Goal: Information Seeking & Learning: Learn about a topic

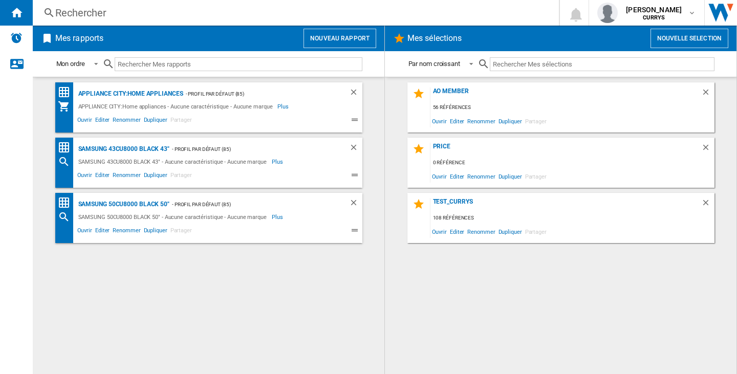
click at [88, 10] on div "Rechercher" at bounding box center [293, 13] width 477 height 14
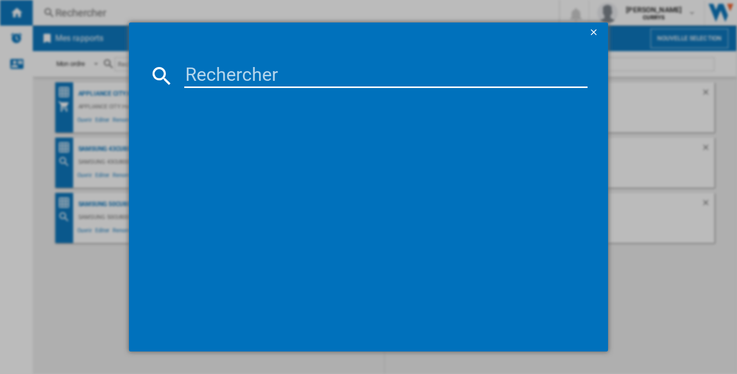
click at [229, 79] on input at bounding box center [386, 76] width 404 height 25
paste input "B00FQJGRX4"
type input "B00FQJGRX4"
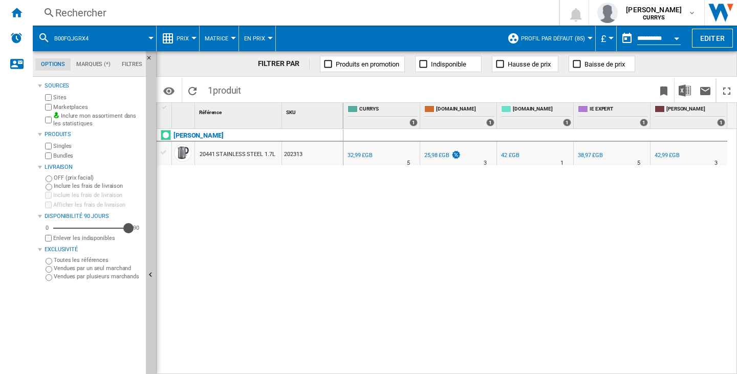
drag, startPoint x: 60, startPoint y: 228, endPoint x: 130, endPoint y: 228, distance: 70.2
click at [130, 228] on div "Disponibilité" at bounding box center [128, 228] width 10 height 10
click at [182, 35] on span "Prix" at bounding box center [183, 38] width 12 height 7
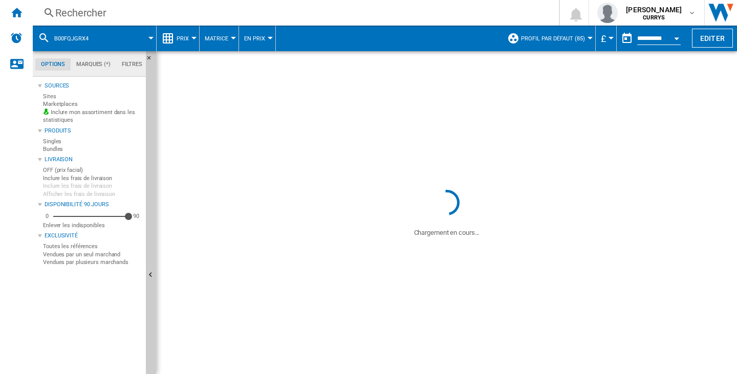
click at [309, 214] on div "RUSSELL HOBBS 20441 STAINLESS STEEL 1.7L 202313" at bounding box center [250, 249] width 187 height 240
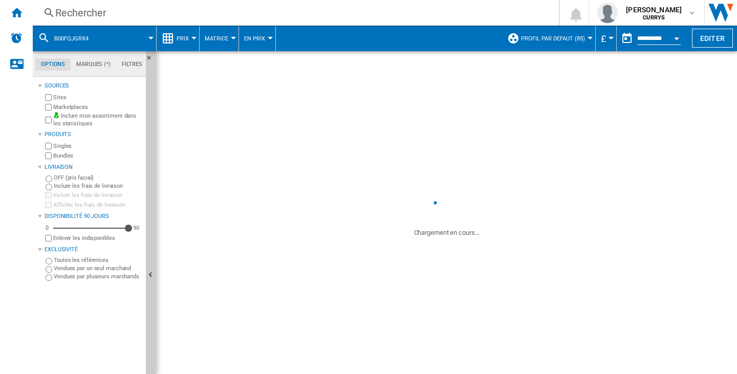
click at [172, 39] on ng-md-icon at bounding box center [168, 38] width 12 height 12
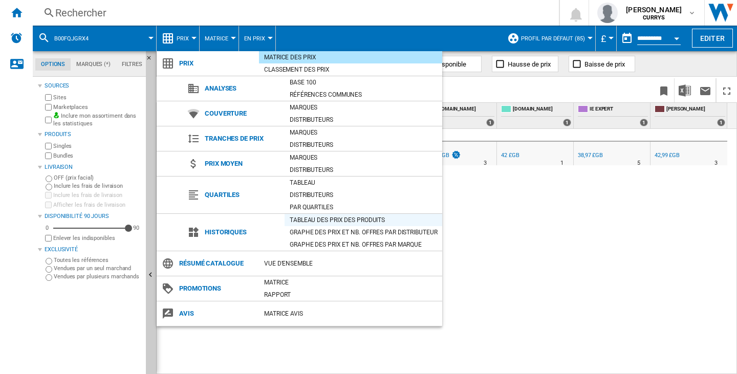
click at [387, 222] on div "Tableau des prix des produits" at bounding box center [364, 220] width 158 height 10
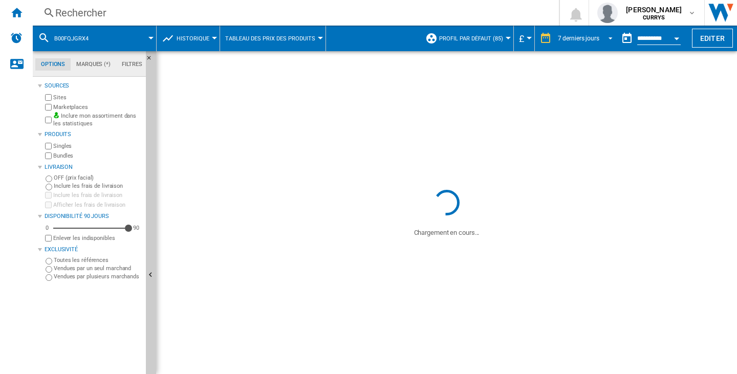
click at [613, 34] on md-select-value "7 derniers jours" at bounding box center [587, 38] width 60 height 15
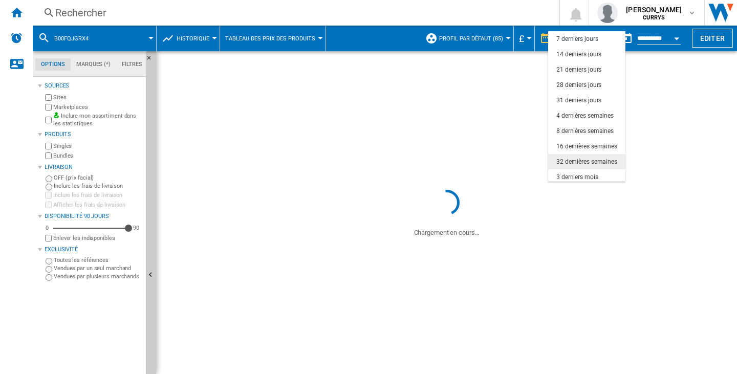
click at [595, 160] on div "32 dernières semaines" at bounding box center [587, 162] width 61 height 9
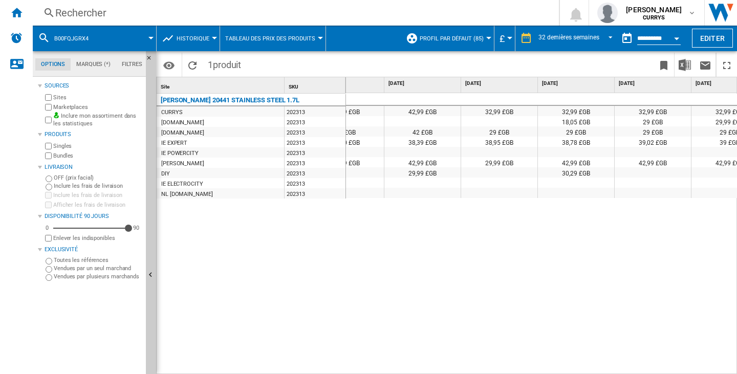
scroll to position [0, 1809]
click at [513, 117] on div at bounding box center [496, 121] width 76 height 10
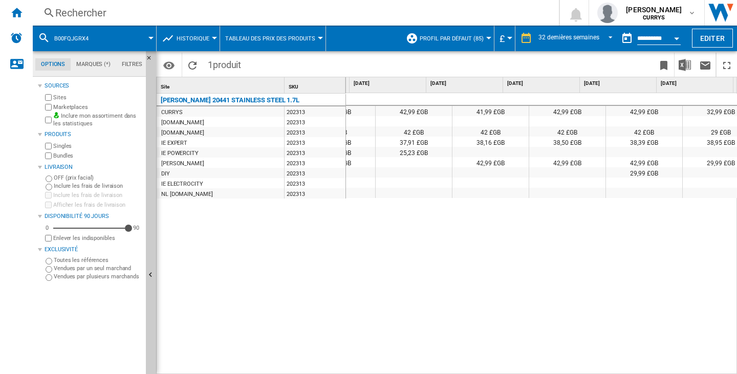
scroll to position [0, 0]
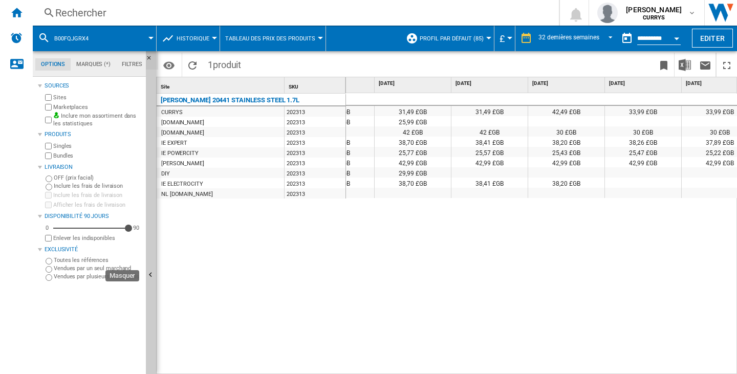
click at [152, 55] on ng-md-icon "Masquer" at bounding box center [152, 61] width 12 height 12
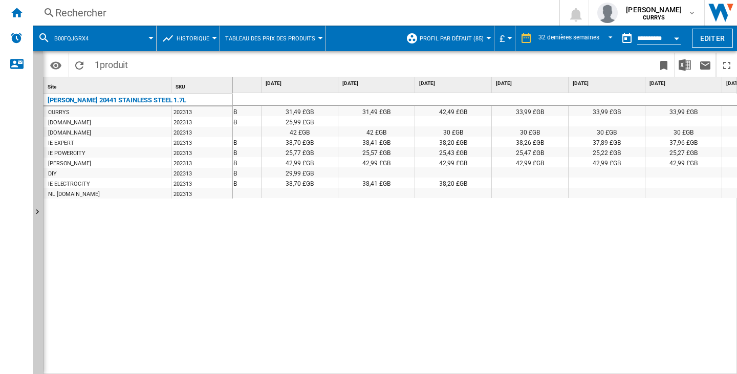
drag, startPoint x: 162, startPoint y: 101, endPoint x: 157, endPoint y: 99, distance: 5.3
click at [157, 99] on div at bounding box center [368, 187] width 737 height 374
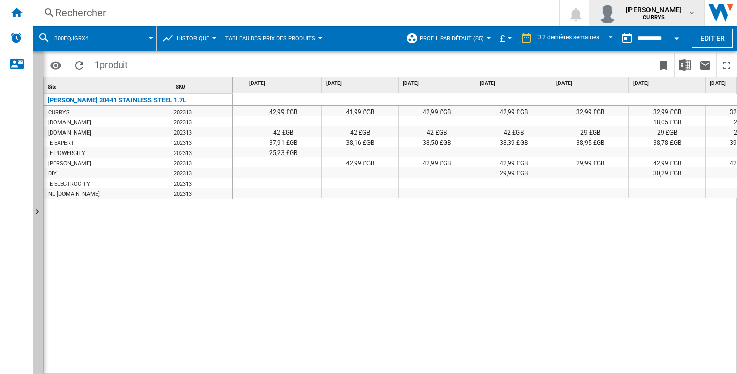
click at [626, 6] on span "felana lilia raharivololona" at bounding box center [654, 10] width 56 height 10
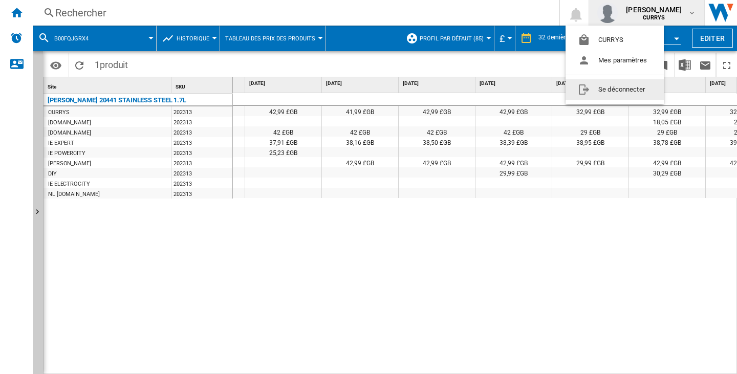
click at [630, 97] on button "Se déconnecter" at bounding box center [615, 89] width 98 height 20
